Goal: Check status: Check status

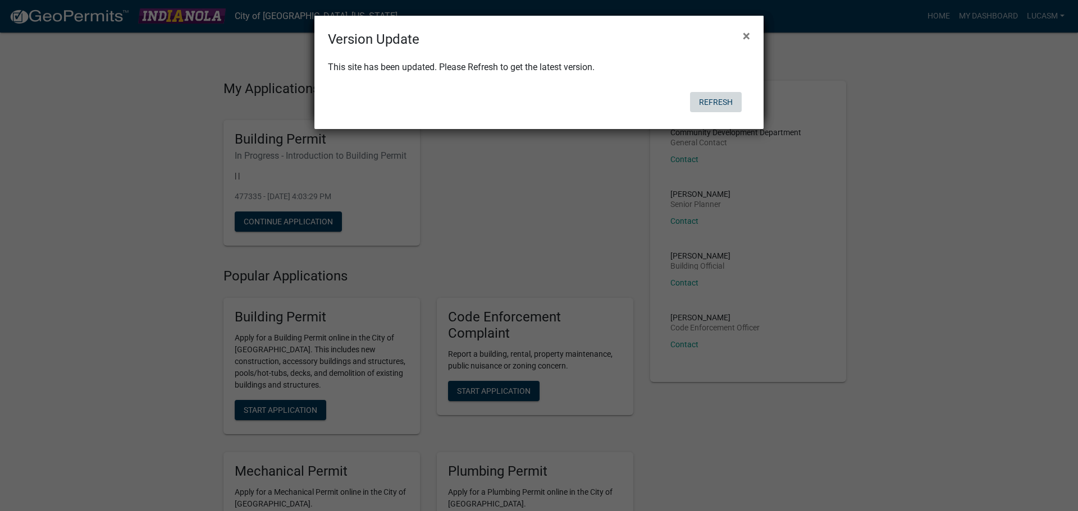
click at [729, 106] on button "Refresh" at bounding box center [716, 102] width 52 height 20
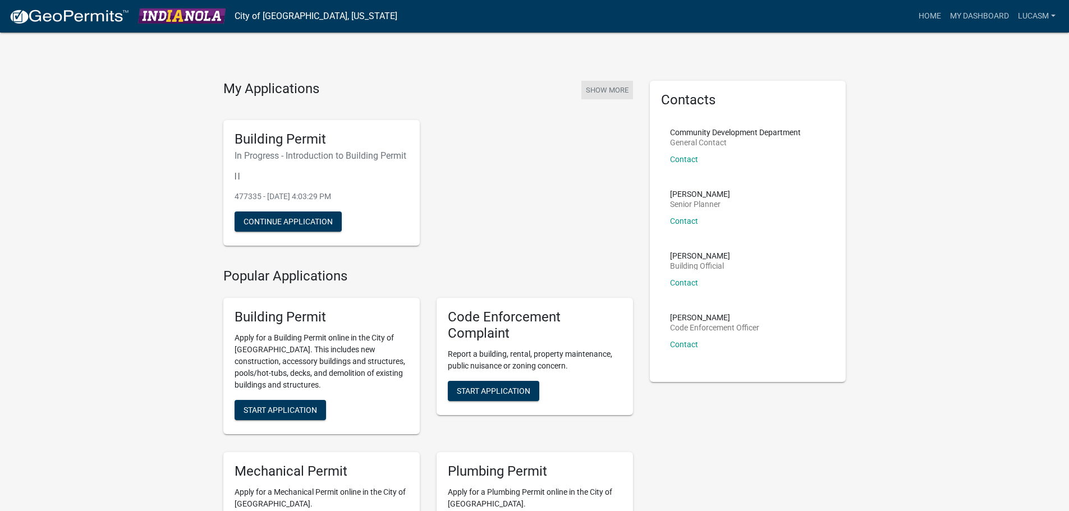
click at [616, 85] on button "Show More" at bounding box center [608, 90] width 52 height 19
